Goal: Task Accomplishment & Management: Manage account settings

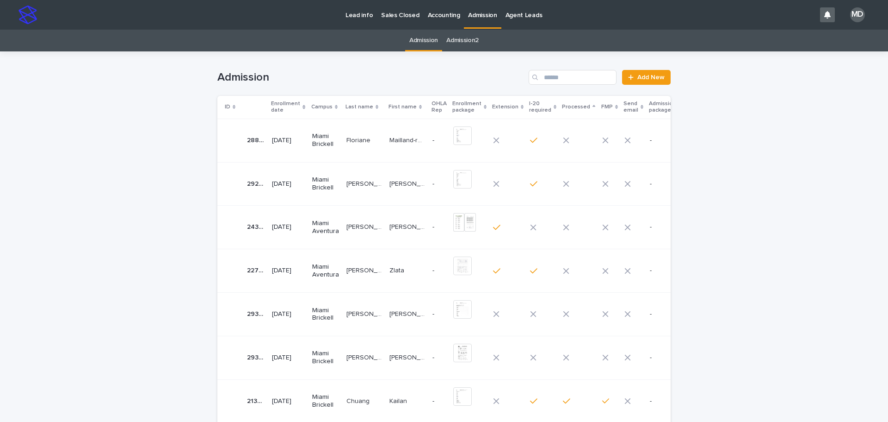
click at [457, 40] on link "Admission2" at bounding box center [463, 41] width 32 height 22
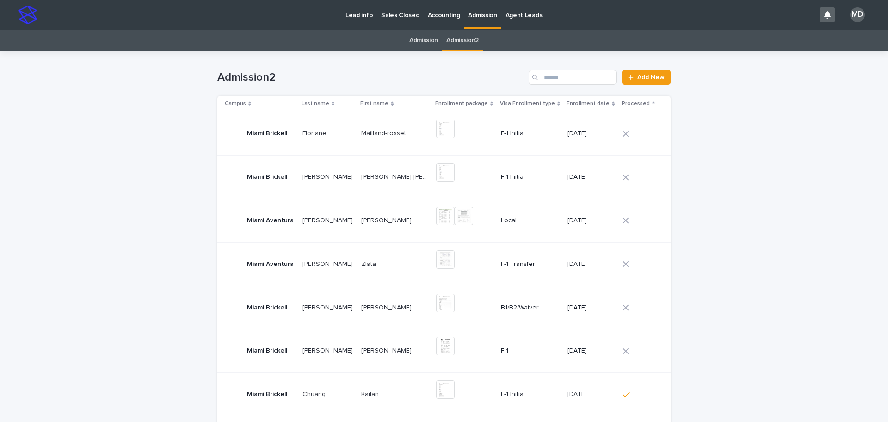
click at [430, 40] on link "Admission" at bounding box center [424, 41] width 29 height 22
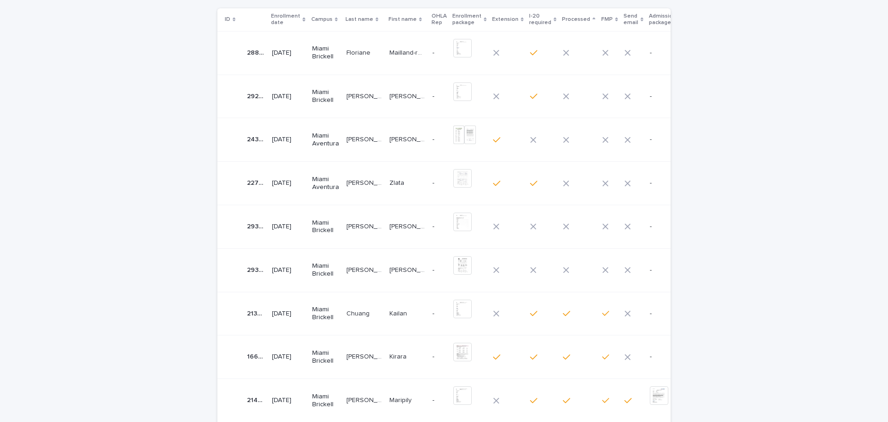
scroll to position [93, 0]
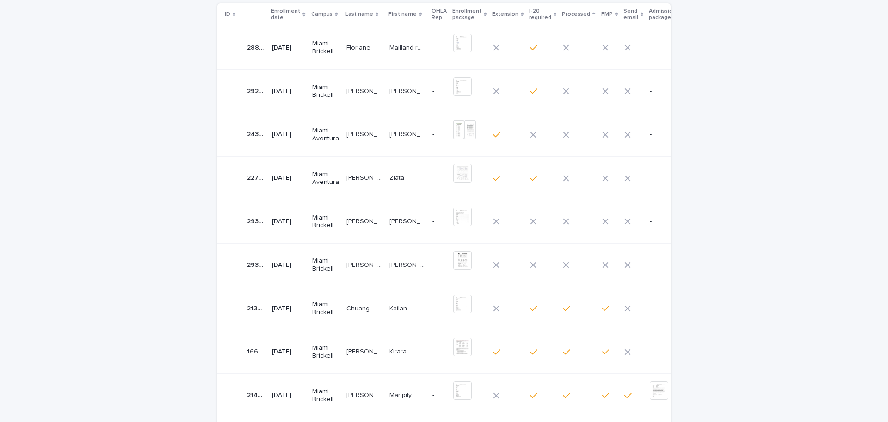
click at [368, 261] on p "[PERSON_NAME]" at bounding box center [365, 264] width 37 height 10
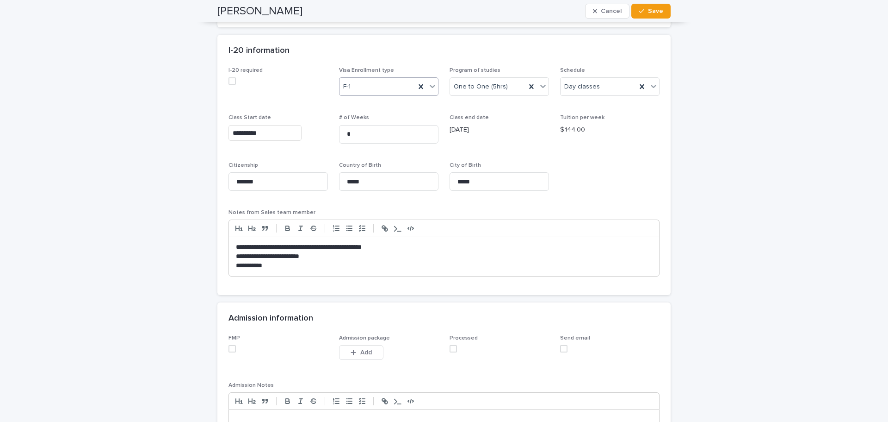
scroll to position [694, 0]
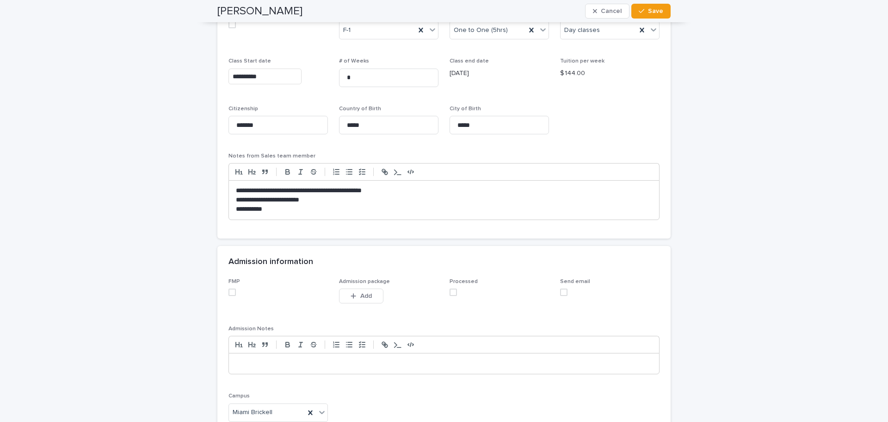
click at [229, 295] on span at bounding box center [232, 291] width 7 height 7
click at [450, 294] on span at bounding box center [453, 291] width 7 height 7
click at [659, 12] on span "Save" at bounding box center [655, 11] width 15 height 6
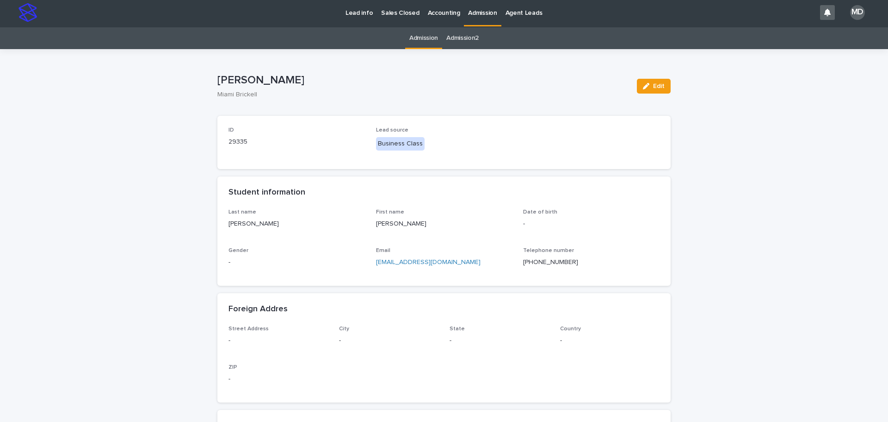
scroll to position [0, 0]
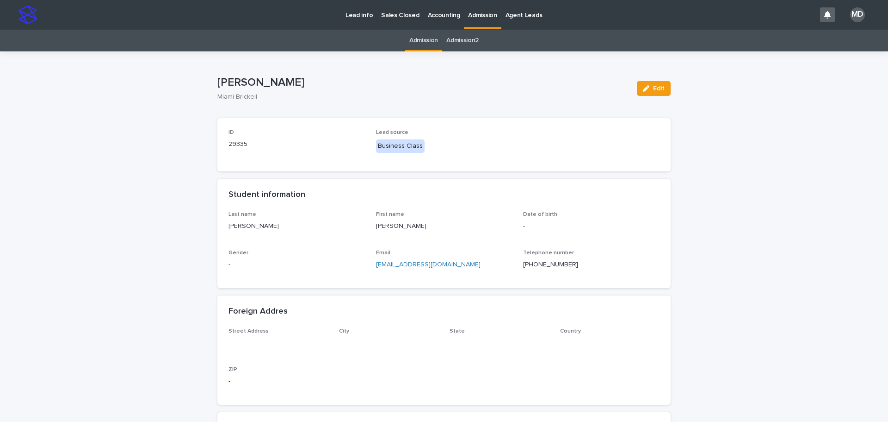
click at [420, 40] on link "Admission" at bounding box center [424, 41] width 29 height 22
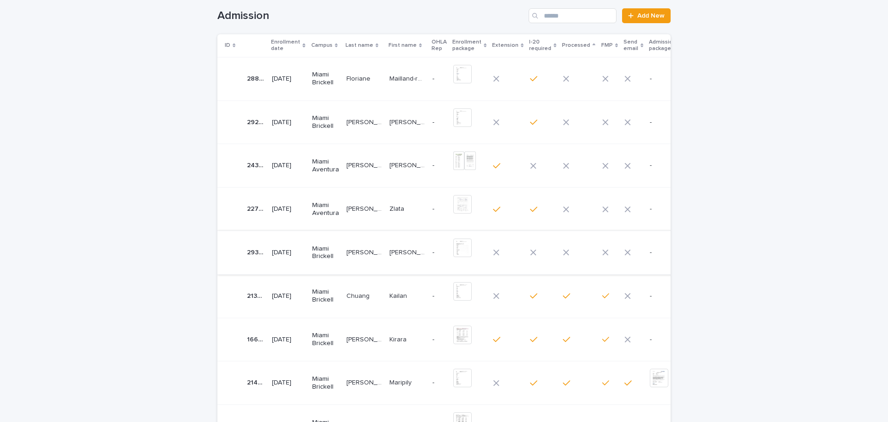
scroll to position [46, 0]
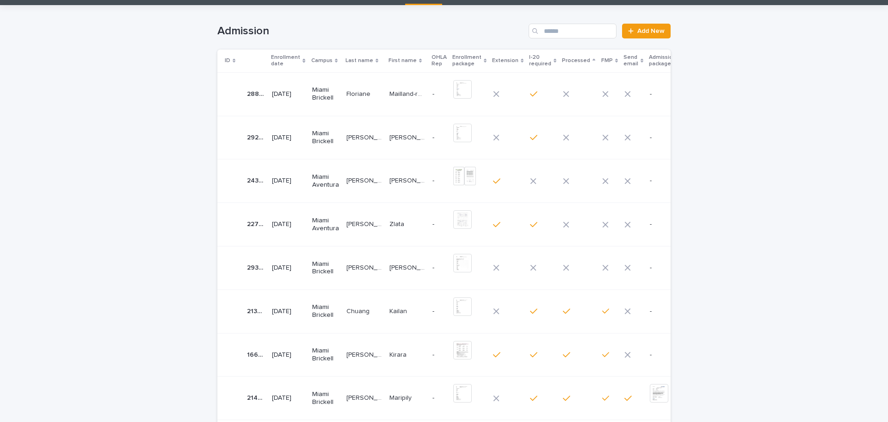
click at [353, 133] on p "[PERSON_NAME]" at bounding box center [365, 137] width 37 height 10
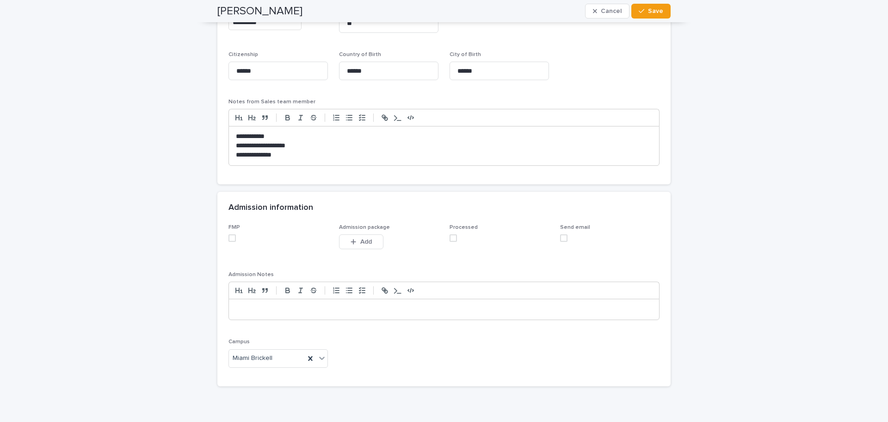
scroll to position [793, 0]
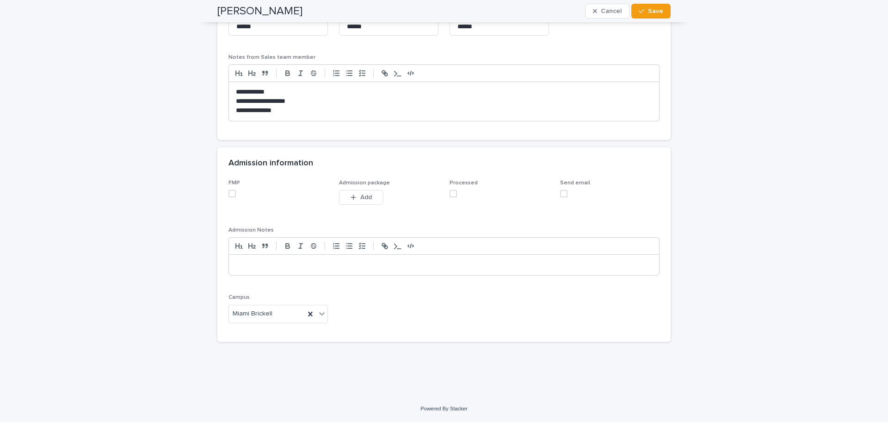
click at [229, 196] on span at bounding box center [232, 193] width 7 height 7
click at [450, 193] on span at bounding box center [453, 193] width 7 height 7
click at [656, 18] on button "Save" at bounding box center [651, 11] width 39 height 15
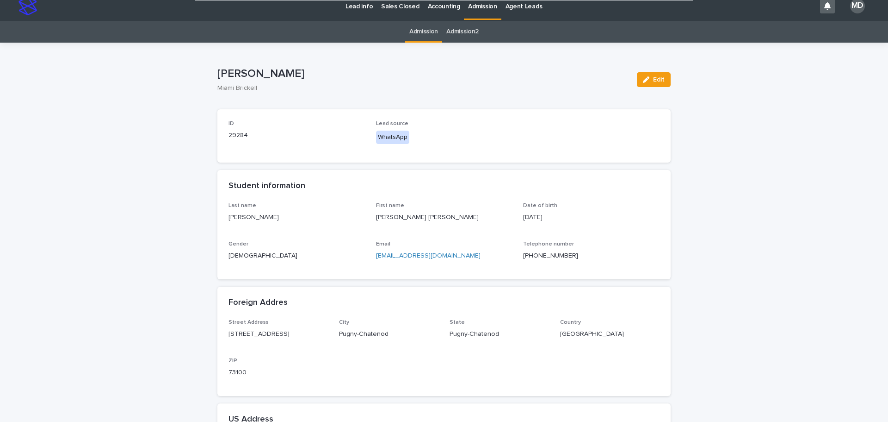
scroll to position [0, 0]
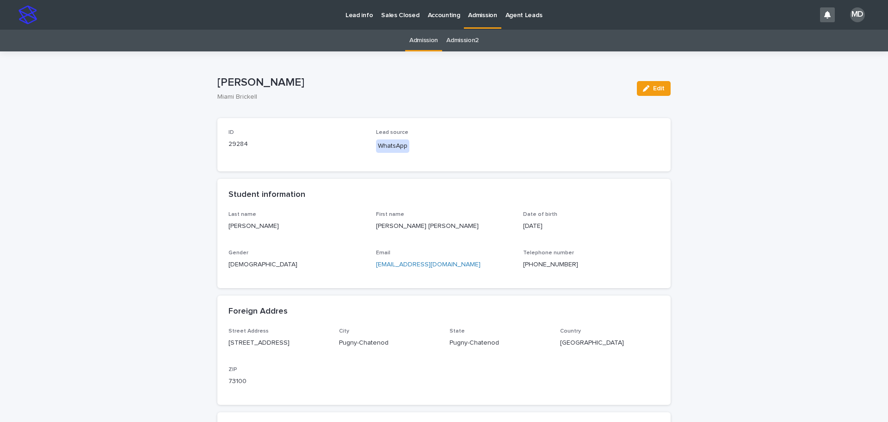
click at [426, 40] on link "Admission" at bounding box center [424, 41] width 29 height 22
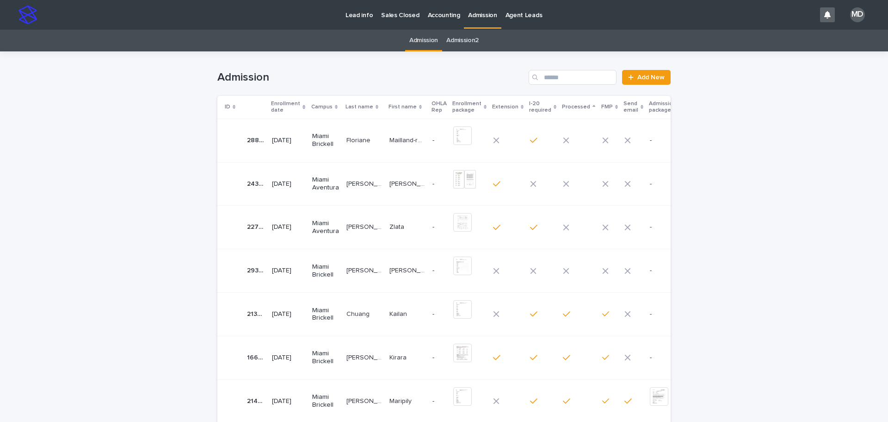
click at [356, 138] on p "Floriane" at bounding box center [360, 140] width 26 height 10
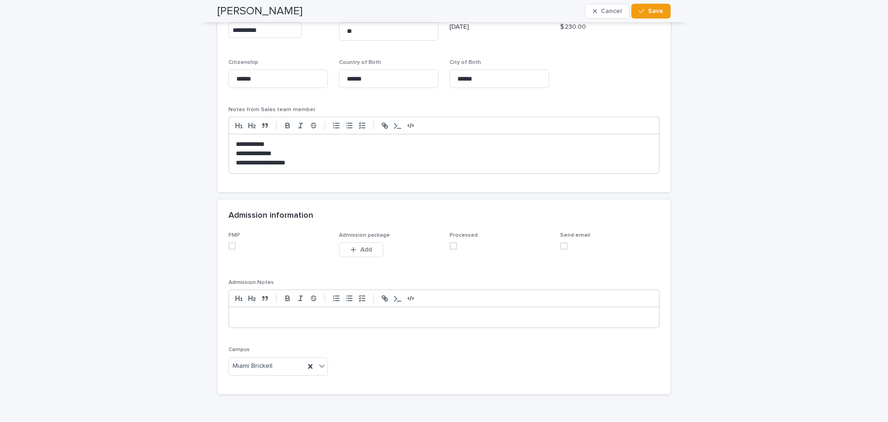
scroll to position [793, 0]
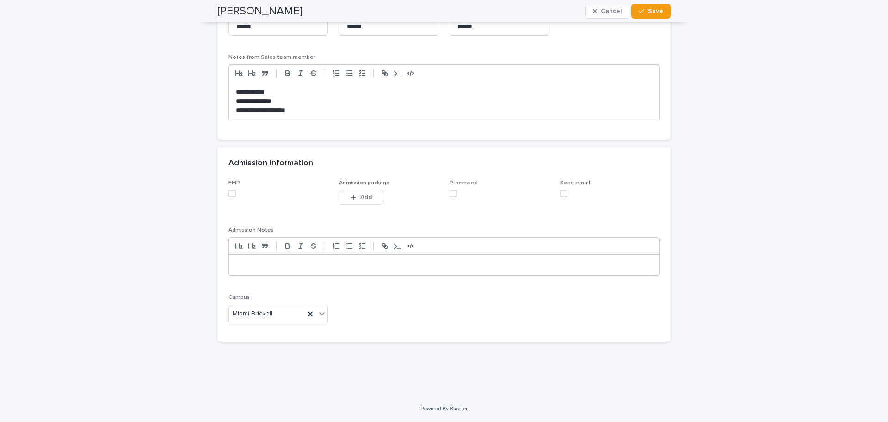
click at [231, 197] on span at bounding box center [232, 193] width 7 height 7
click at [450, 195] on span at bounding box center [453, 193] width 7 height 7
click at [649, 16] on button "Save" at bounding box center [651, 11] width 39 height 15
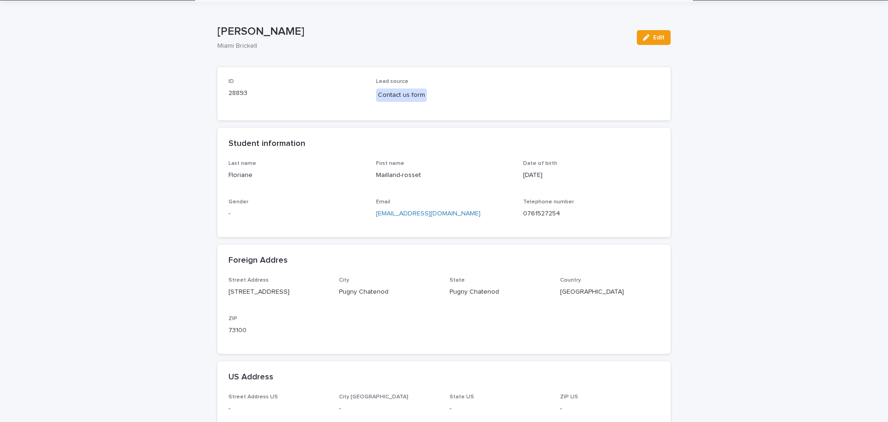
scroll to position [0, 0]
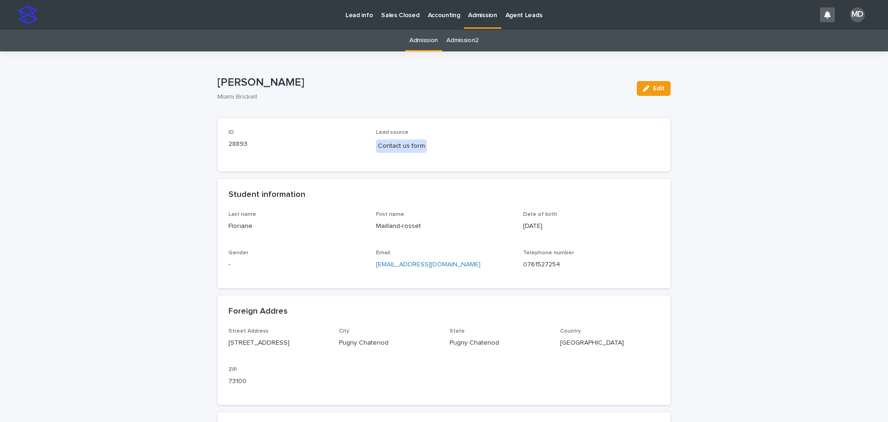
click at [415, 39] on link "Admission" at bounding box center [424, 41] width 29 height 22
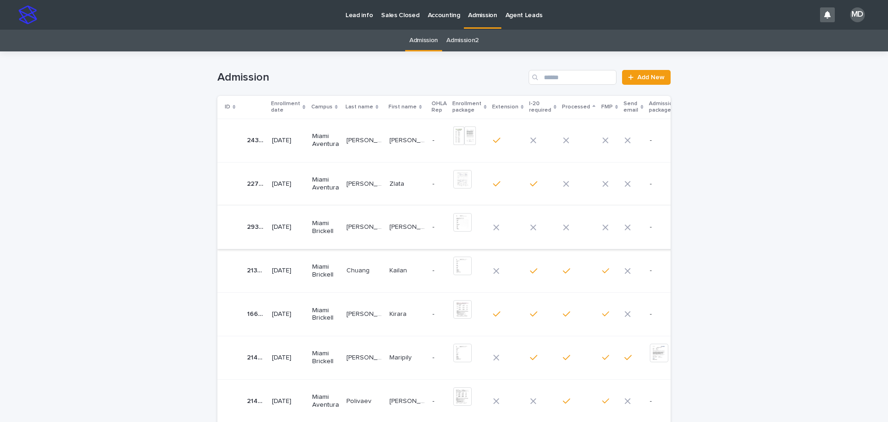
click at [453, 225] on img at bounding box center [462, 222] width 19 height 19
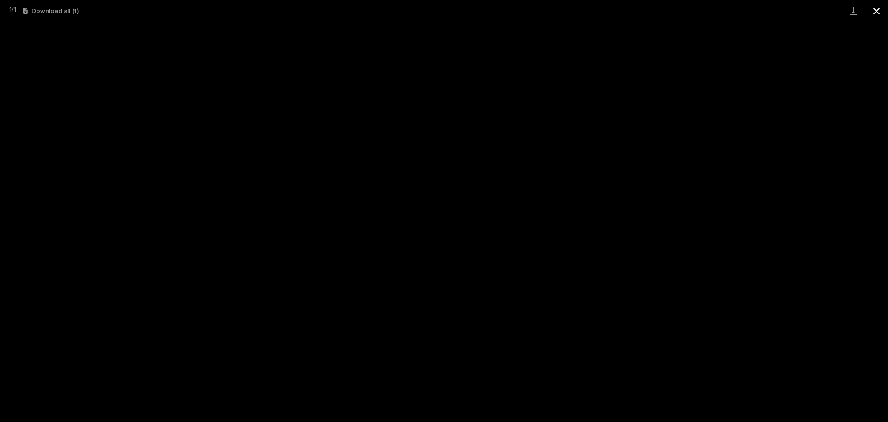
click at [875, 12] on button "Close gallery" at bounding box center [876, 11] width 23 height 22
